Goal: Information Seeking & Learning: Learn about a topic

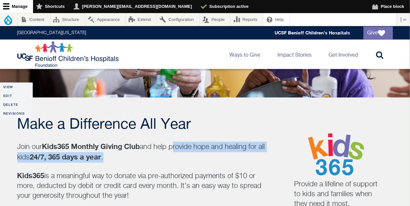
click at [43, 51] on img at bounding box center [68, 54] width 103 height 26
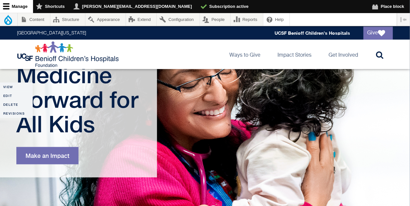
scroll to position [58, 0]
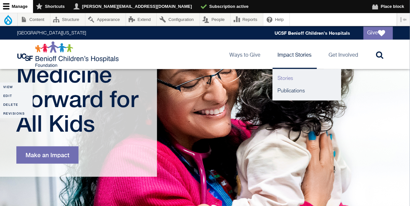
click at [288, 77] on link "Stories" at bounding box center [307, 78] width 69 height 12
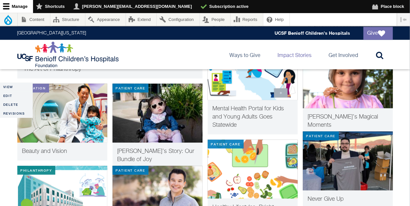
scroll to position [262, 0]
